Goal: Task Accomplishment & Management: Manage account settings

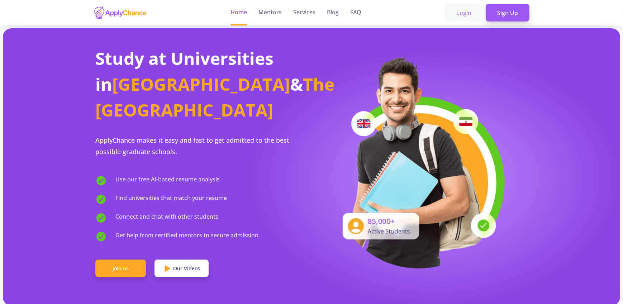
click at [474, 16] on link "Login" at bounding box center [464, 13] width 38 height 18
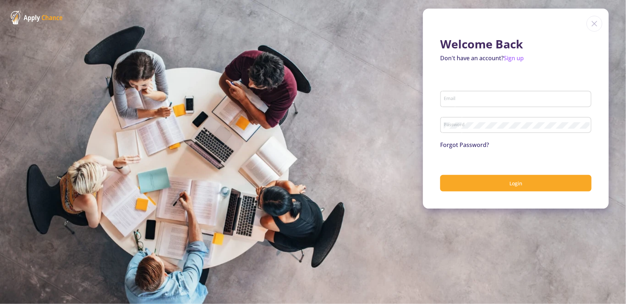
type input "[EMAIL_ADDRESS][DOMAIN_NAME]"
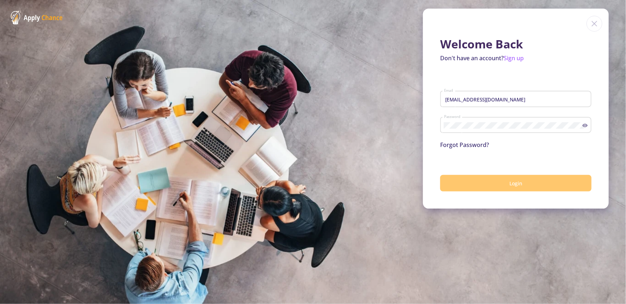
click at [531, 182] on button "Login" at bounding box center [515, 183] width 151 height 17
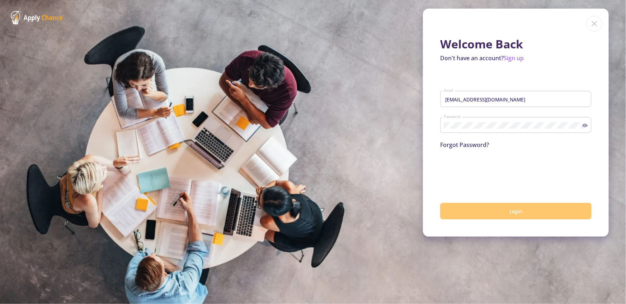
click at [459, 209] on button "Login" at bounding box center [515, 211] width 151 height 17
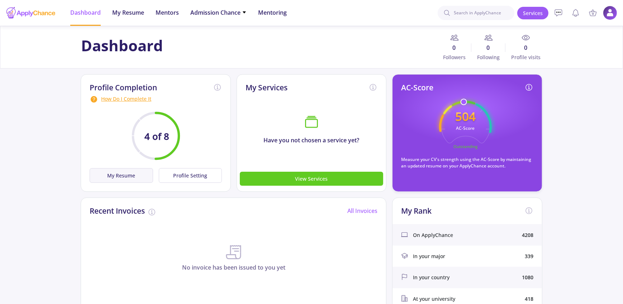
click at [132, 173] on button "My Resume" at bounding box center [121, 175] width 63 height 15
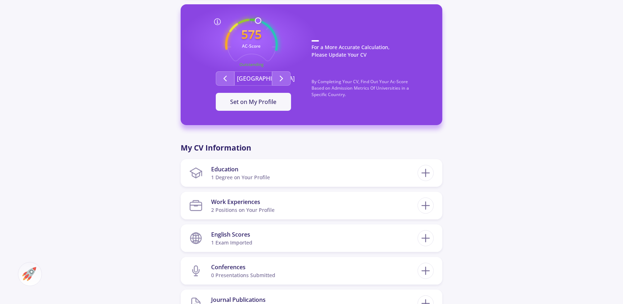
scroll to position [195, 0]
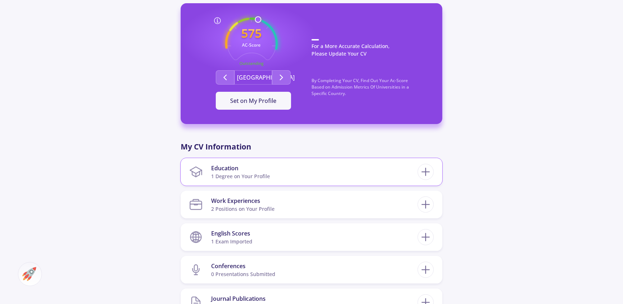
click at [312, 177] on section "Education 1 Degree on Your Profile" at bounding box center [303, 172] width 228 height 22
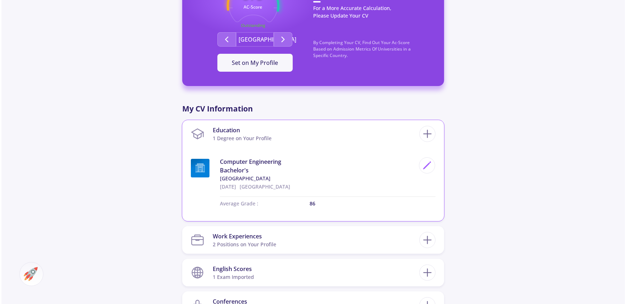
scroll to position [234, 0]
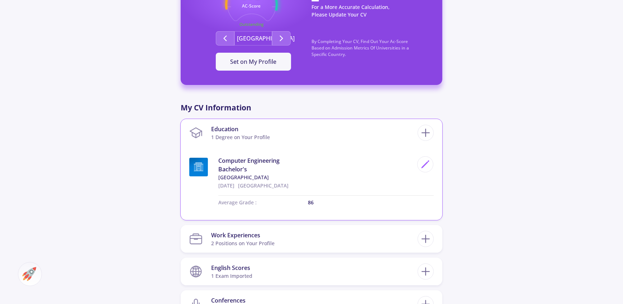
click at [313, 200] on p "86" at bounding box center [371, 203] width 126 height 8
click at [425, 166] on icon at bounding box center [425, 165] width 10 height 10
type input "Computer Engineering"
type input "[GEOGRAPHIC_DATA]"
type input "[DATE]"
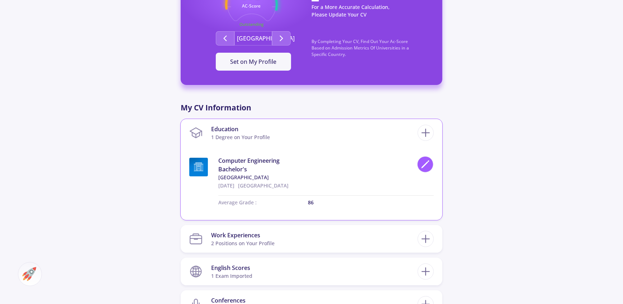
type input "86"
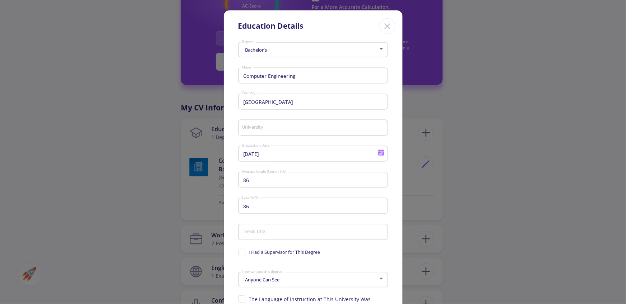
type input "[GEOGRAPHIC_DATA]"
click at [291, 182] on input "86" at bounding box center [313, 180] width 145 height 6
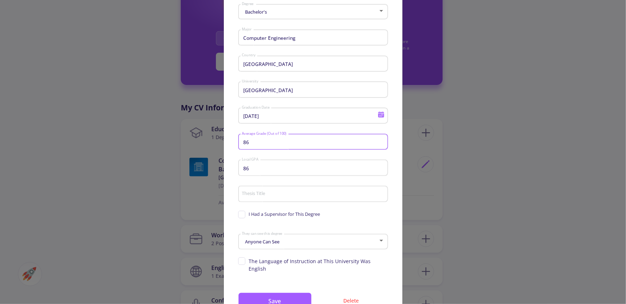
scroll to position [39, 0]
click at [283, 212] on span "I Had a Supervisor for This Degree" at bounding box center [284, 213] width 71 height 7
click at [243, 212] on input "I Had a Supervisor for This Degree" at bounding box center [240, 212] width 5 height 5
checkbox input "true"
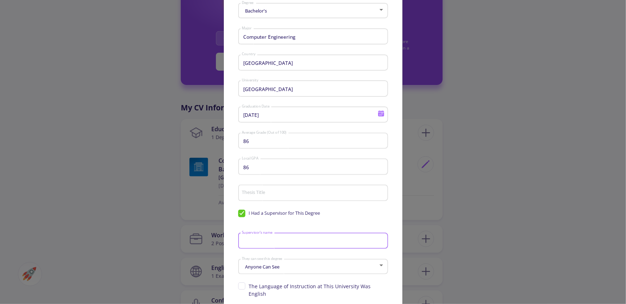
click at [288, 240] on input "Supervisor's name" at bounding box center [313, 241] width 145 height 6
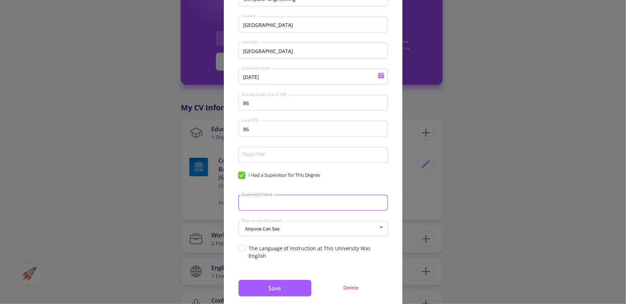
scroll to position [78, 0]
type input "[PERSON_NAME]"
click at [290, 228] on div "Anyone Can See" at bounding box center [309, 227] width 137 height 5
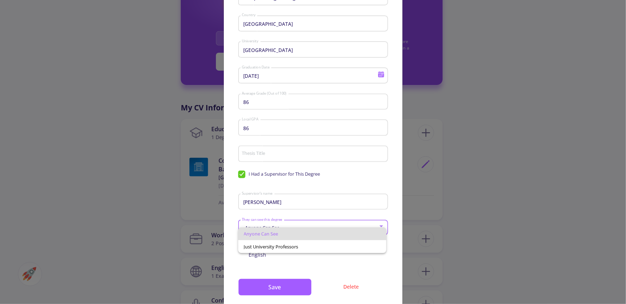
click at [292, 218] on div at bounding box center [313, 152] width 626 height 304
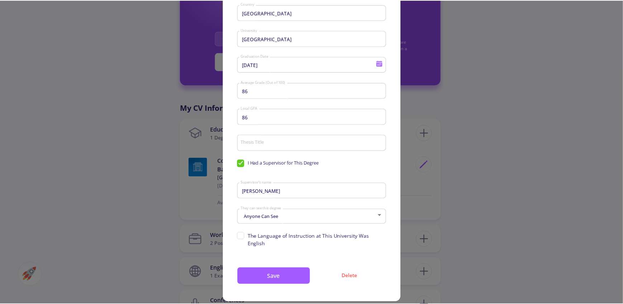
scroll to position [91, 0]
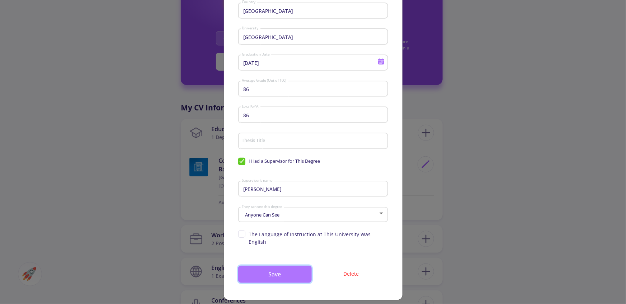
click at [288, 266] on button "Save" at bounding box center [274, 274] width 73 height 17
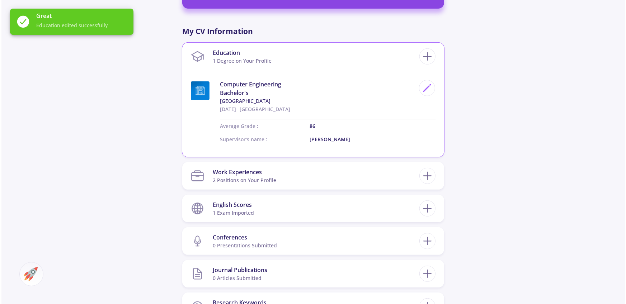
scroll to position [313, 0]
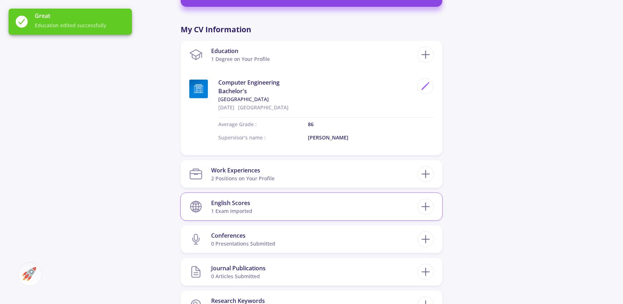
click at [263, 212] on section "English Scores 1 exam imported" at bounding box center [303, 207] width 228 height 22
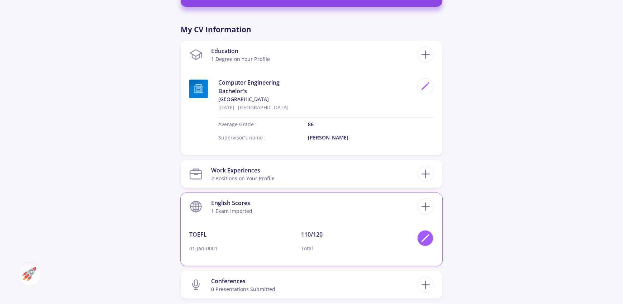
click at [426, 239] on icon at bounding box center [425, 238] width 10 height 10
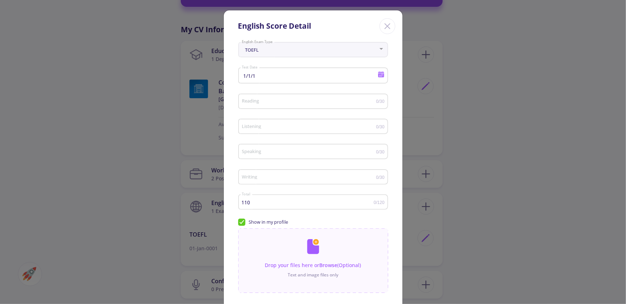
click at [379, 76] on icon at bounding box center [381, 75] width 6 height 4
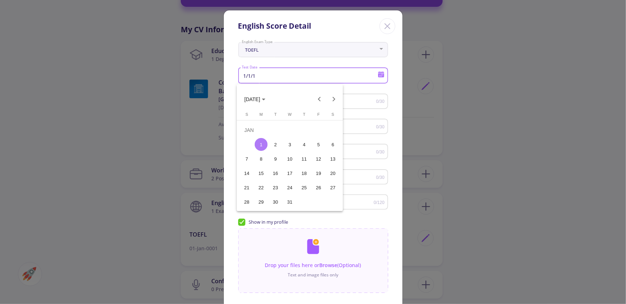
click at [262, 96] on span "[DATE]" at bounding box center [254, 99] width 21 height 6
click at [262, 96] on span "1 – 23" at bounding box center [253, 99] width 19 height 6
click at [262, 96] on span "[DATE]" at bounding box center [254, 99] width 21 height 6
click at [263, 99] on icon "Choose date" at bounding box center [262, 100] width 4 height 2
click at [361, 141] on div at bounding box center [313, 152] width 626 height 304
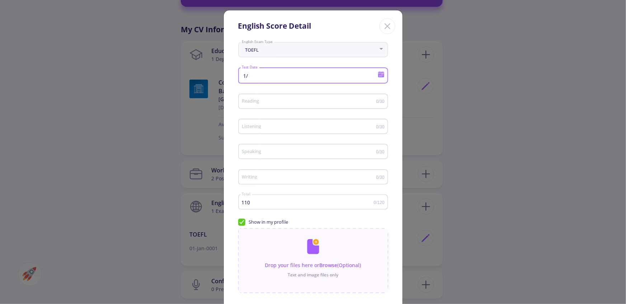
type input "1"
click at [381, 77] on icon at bounding box center [381, 75] width 6 height 4
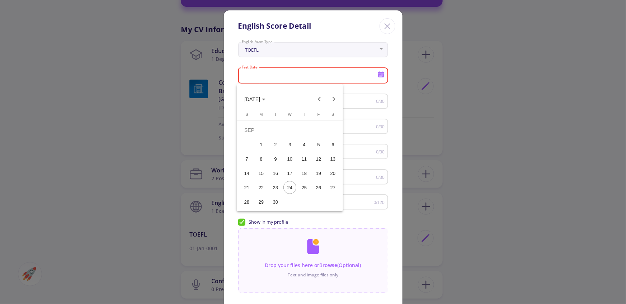
click at [249, 100] on span "[DATE]" at bounding box center [252, 99] width 16 height 6
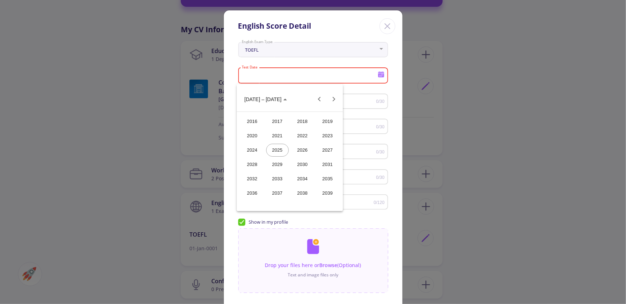
click at [272, 149] on div "2025" at bounding box center [277, 150] width 23 height 13
click at [301, 147] on div "[DATE]" at bounding box center [302, 150] width 23 height 13
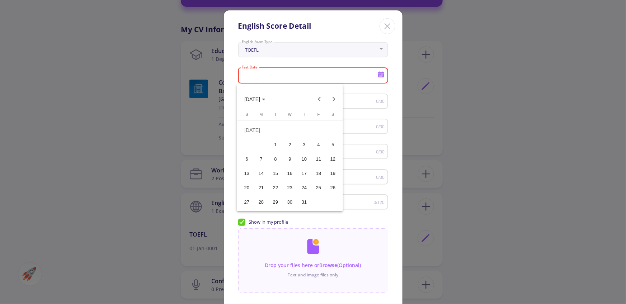
click at [285, 186] on div "23" at bounding box center [289, 187] width 13 height 13
type input "[DATE]"
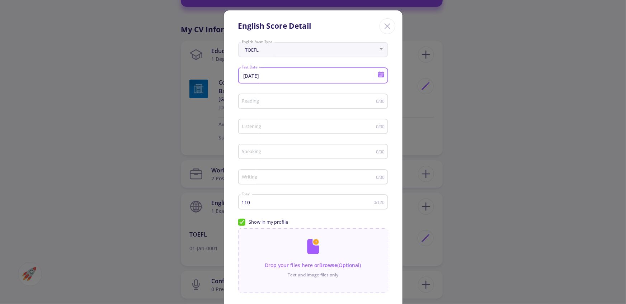
click at [275, 103] on input "Reading" at bounding box center [308, 101] width 134 height 5
type input "30"
click at [283, 124] on div "Listening" at bounding box center [308, 125] width 134 height 18
type input "30"
click at [281, 154] on input "Speaking" at bounding box center [308, 151] width 134 height 5
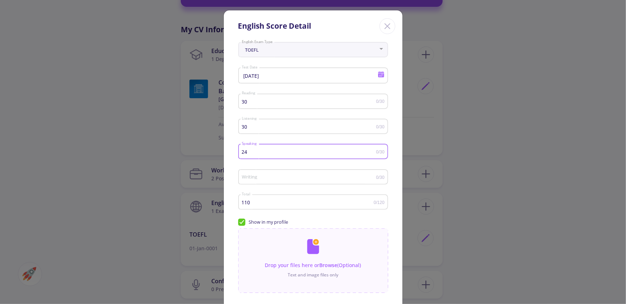
type input "24"
click at [276, 176] on input "Writing" at bounding box center [308, 177] width 134 height 5
type input "28"
click at [274, 200] on div "110 Total" at bounding box center [307, 201] width 132 height 18
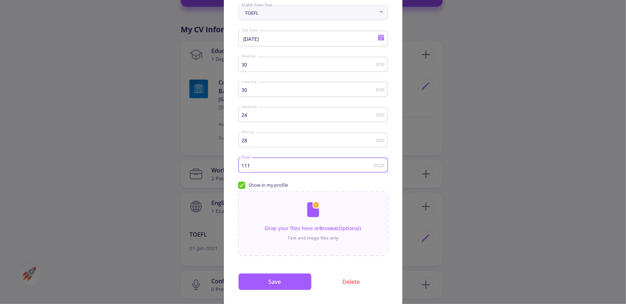
scroll to position [39, 0]
type input "111"
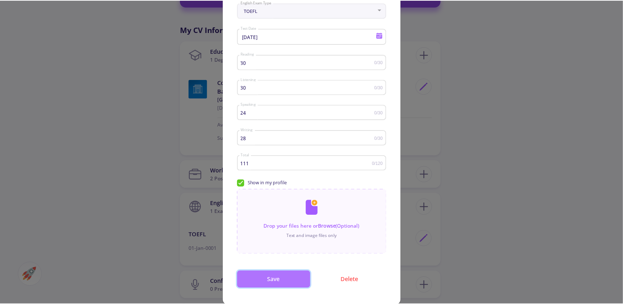
scroll to position [0, 0]
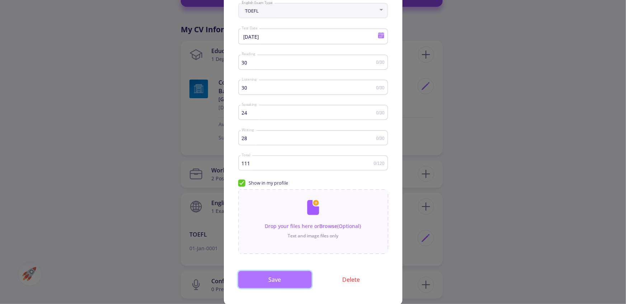
click at [286, 284] on button "Save" at bounding box center [274, 279] width 73 height 17
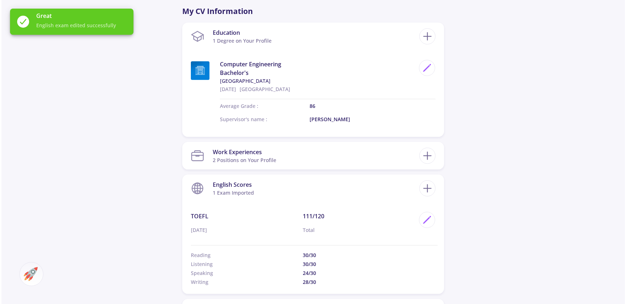
scroll to position [391, 0]
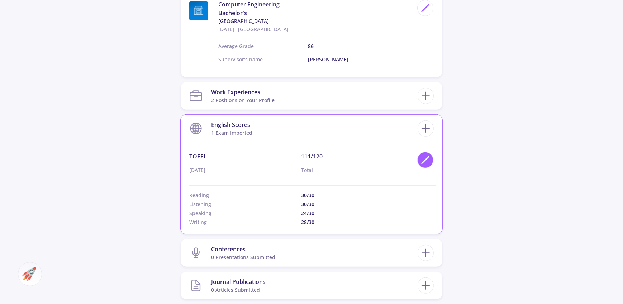
click at [427, 158] on polygon at bounding box center [425, 161] width 6 height 6
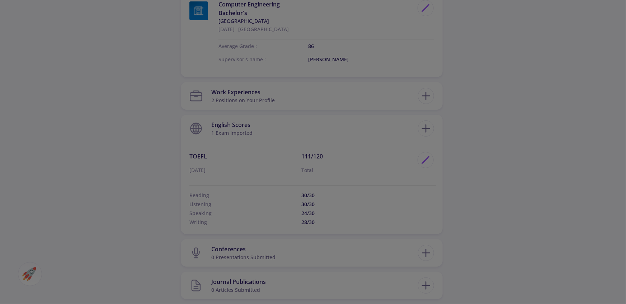
scroll to position [0, 0]
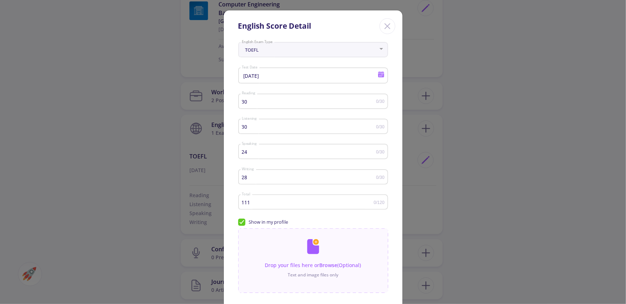
click at [261, 203] on input "111" at bounding box center [307, 202] width 132 height 5
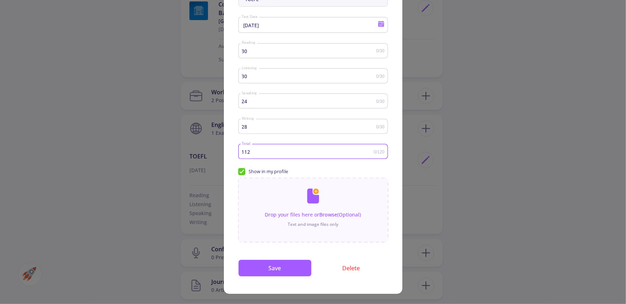
scroll to position [51, 0]
click at [277, 272] on button "Save" at bounding box center [274, 267] width 73 height 17
click at [267, 269] on button "Save" at bounding box center [274, 267] width 73 height 17
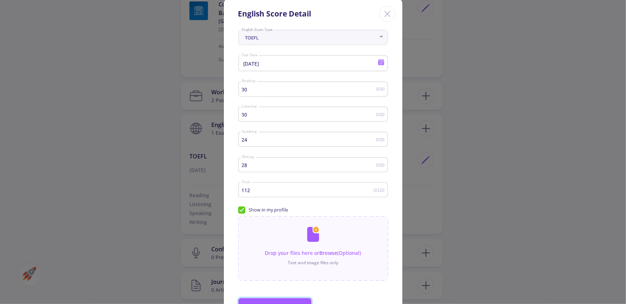
scroll to position [0, 0]
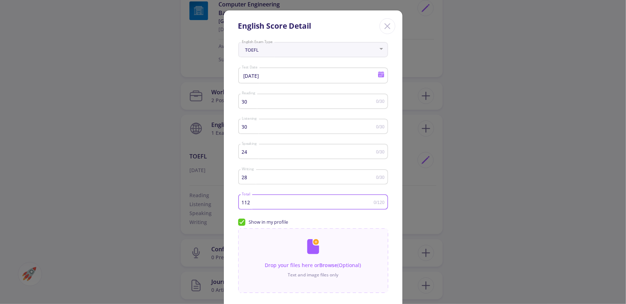
click at [296, 202] on input "112" at bounding box center [307, 202] width 132 height 5
type input "1"
type input "112"
click at [262, 180] on input "28" at bounding box center [308, 177] width 134 height 5
click at [285, 50] on div "TOEFL" at bounding box center [309, 49] width 137 height 5
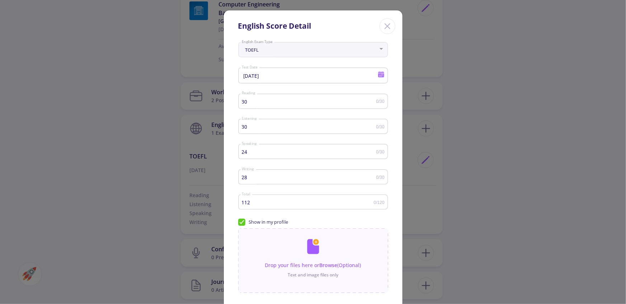
click at [292, 51] on div "TOEFL" at bounding box center [309, 49] width 137 height 5
click at [375, 47] on div "TOEFL English Exam Type" at bounding box center [312, 48] width 143 height 18
click at [382, 49] on div at bounding box center [381, 49] width 6 height 6
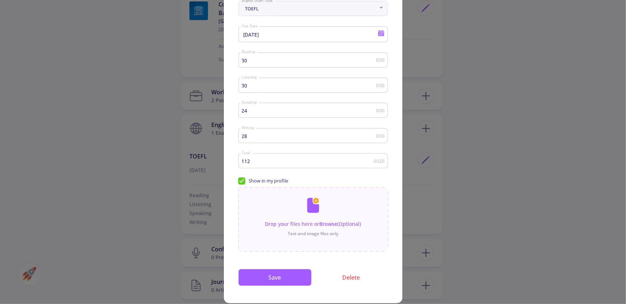
scroll to position [51, 0]
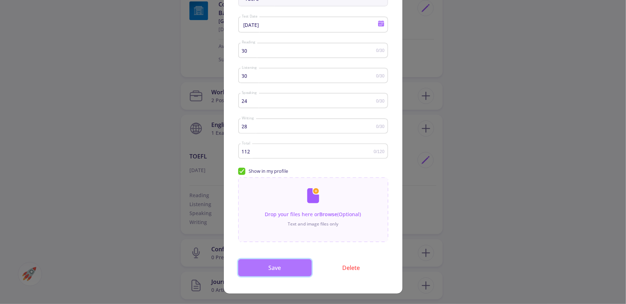
click at [275, 275] on button "Save" at bounding box center [274, 267] width 73 height 17
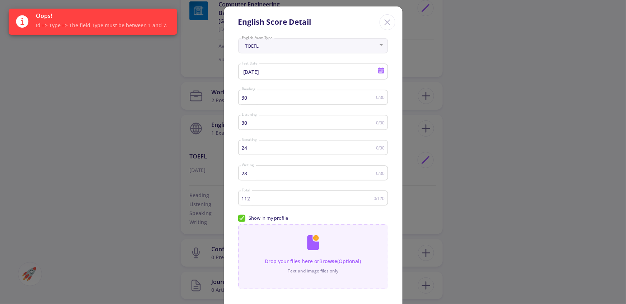
scroll to position [0, 0]
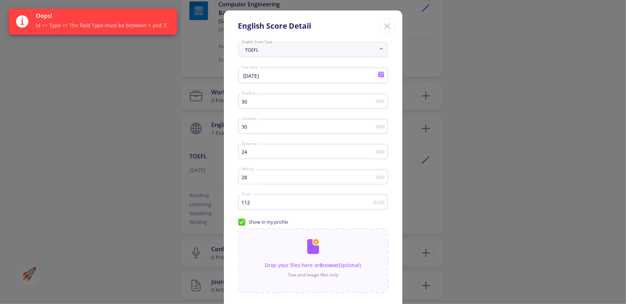
click at [390, 20] on icon "Close" at bounding box center [386, 25] width 11 height 11
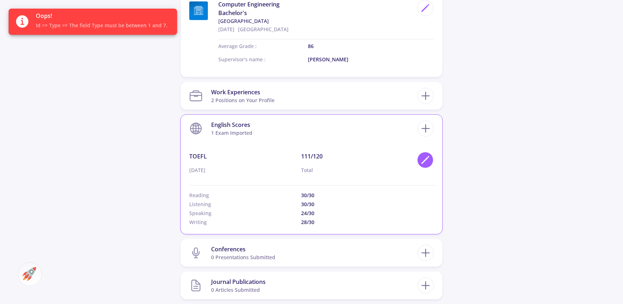
click at [420, 164] on div at bounding box center [425, 160] width 16 height 16
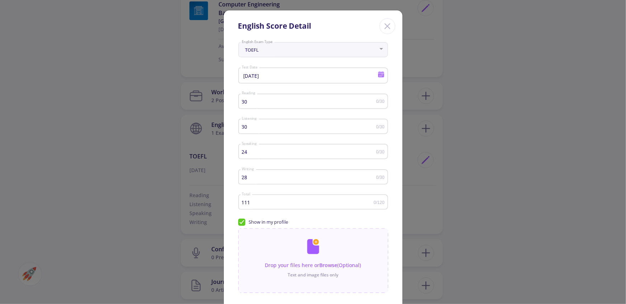
click at [297, 202] on input "111" at bounding box center [307, 202] width 132 height 5
type input "110"
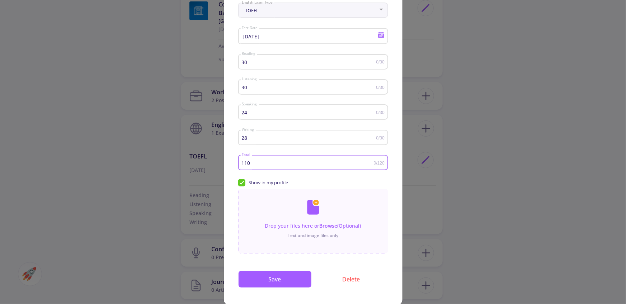
scroll to position [51, 0]
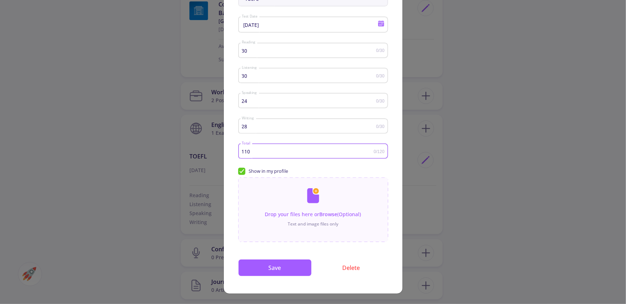
click at [271, 277] on div "TOEFL English Exam Type [DATE] Test Date 30 Reading 0/30 30 Listening 0/30 24 S…" at bounding box center [313, 141] width 179 height 305
click at [267, 271] on button "Save" at bounding box center [274, 267] width 73 height 17
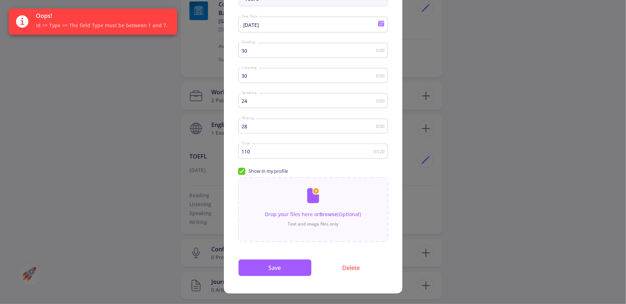
click at [263, 171] on span "Show in my profile" at bounding box center [268, 171] width 39 height 7
click at [243, 171] on input "Show in my profile" at bounding box center [240, 170] width 5 height 5
checkbox input "false"
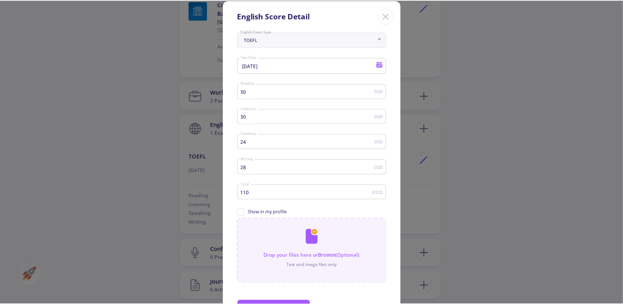
scroll to position [0, 0]
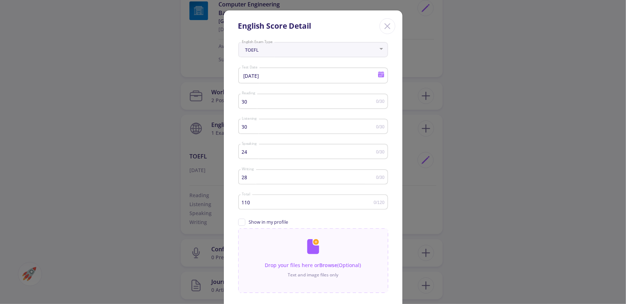
click at [262, 182] on div "28 Writing" at bounding box center [308, 176] width 134 height 18
click at [391, 23] on div "Close" at bounding box center [387, 26] width 16 height 16
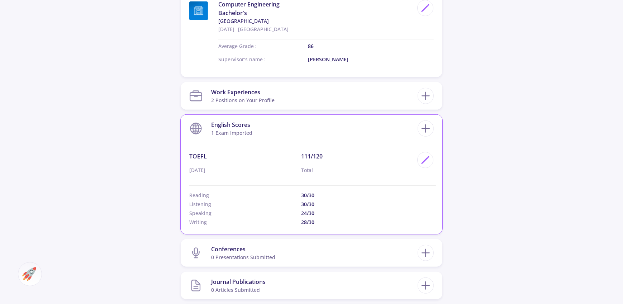
click at [303, 153] on p "111/120" at bounding box center [357, 156] width 112 height 9
click at [304, 153] on p "111/120" at bounding box center [357, 156] width 112 height 9
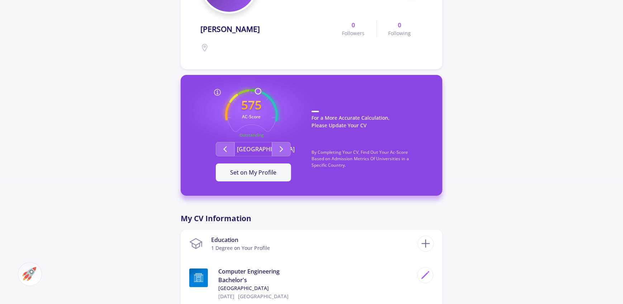
scroll to position [119, 0]
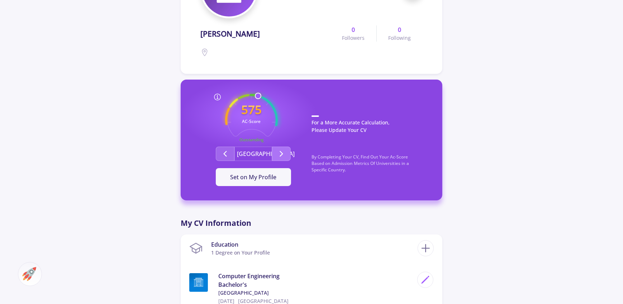
click at [282, 148] on button "Second group" at bounding box center [281, 154] width 19 height 14
click at [225, 149] on button "Second group" at bounding box center [225, 154] width 19 height 14
click at [287, 149] on button "Second group" at bounding box center [281, 154] width 19 height 14
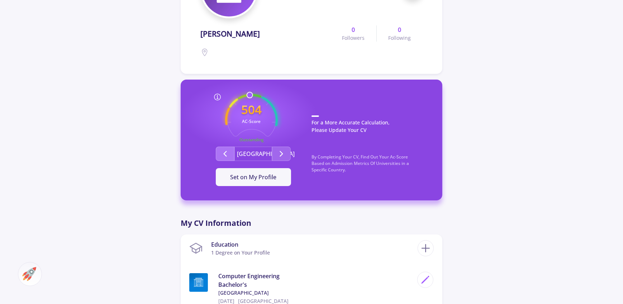
click at [223, 153] on icon "Second group" at bounding box center [225, 153] width 9 height 9
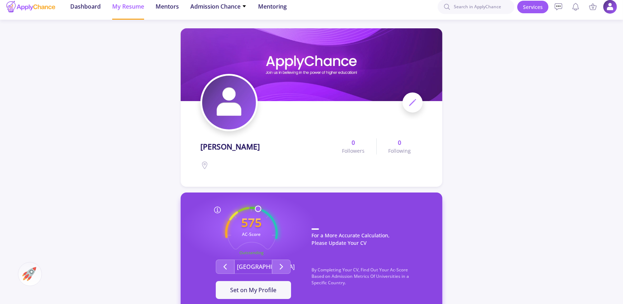
scroll to position [0, 0]
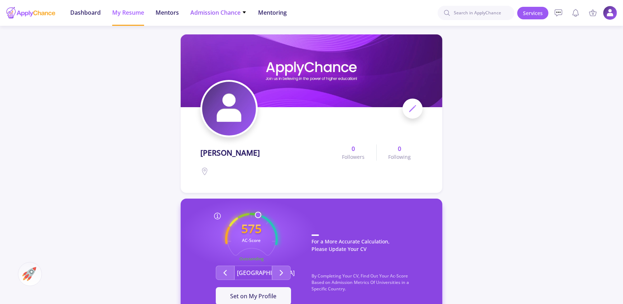
click at [237, 8] on span "Admission Chance" at bounding box center [218, 12] width 56 height 9
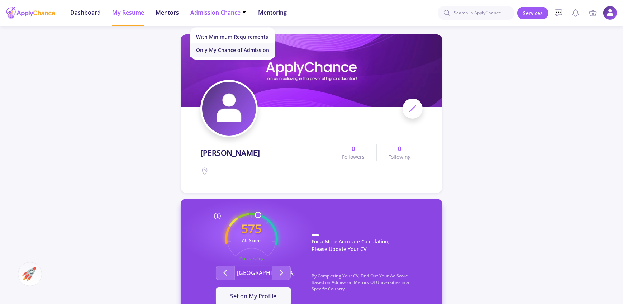
click at [239, 44] on link "Only My Chance of Admission" at bounding box center [232, 49] width 85 height 13
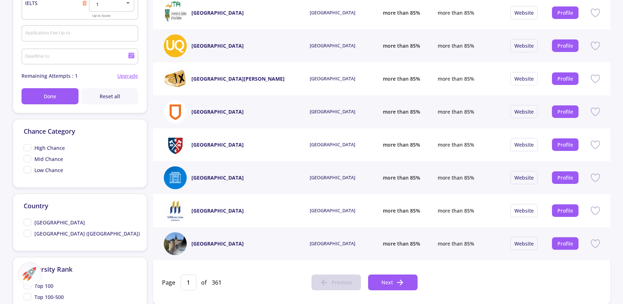
scroll to position [195, 0]
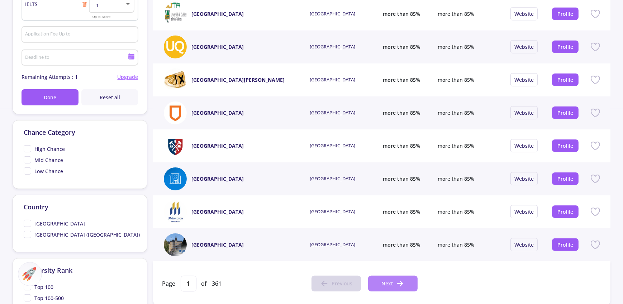
click at [411, 279] on button "Next" at bounding box center [392, 284] width 49 height 16
type input "2"
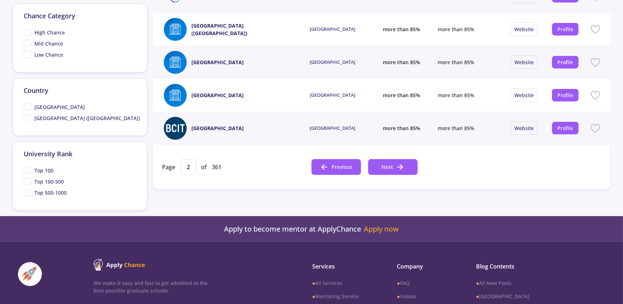
scroll to position [313, 0]
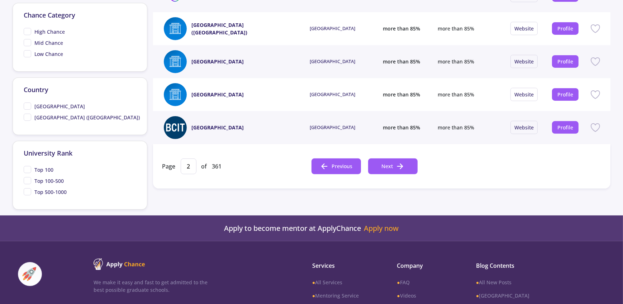
click at [58, 184] on span "Top 100-500" at bounding box center [48, 181] width 29 height 8
click at [28, 182] on input "Top 100-500" at bounding box center [26, 179] width 5 height 5
checkbox input "true"
type input "1"
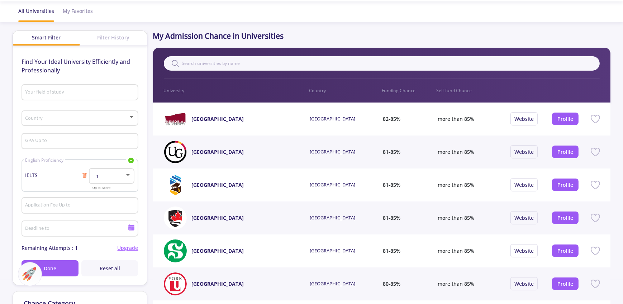
scroll to position [0, 0]
